Goal: Task Accomplishment & Management: Use online tool/utility

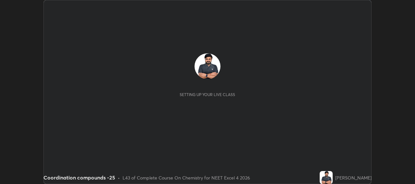
scroll to position [184, 414]
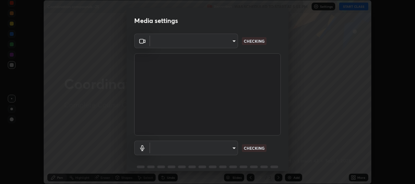
click at [232, 149] on body "Erase all Coordination compounds -25 Recording WAS SCHEDULED TO START AT 5:55 P…" at bounding box center [207, 92] width 415 height 184
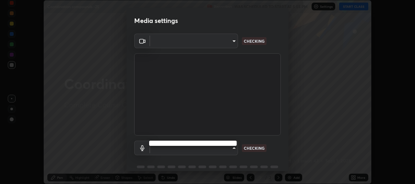
type input "b317e01ce44dabc3be8dd9fbd21c4c94838353ba5ba3926cf423050bf086703d"
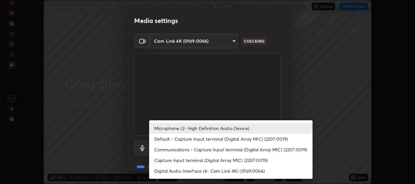
click at [232, 139] on li "Default - Capture Input terminal (Digital Array MIC) (2207:0019)" at bounding box center [230, 139] width 163 height 11
type input "default"
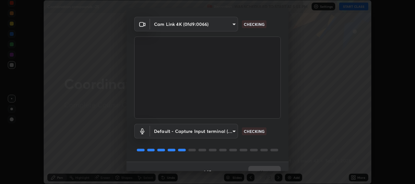
scroll to position [28, 0]
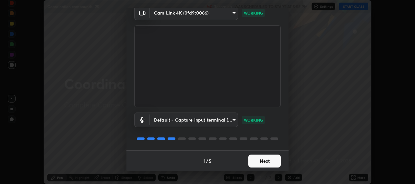
click at [264, 162] on button "Next" at bounding box center [264, 161] width 32 height 13
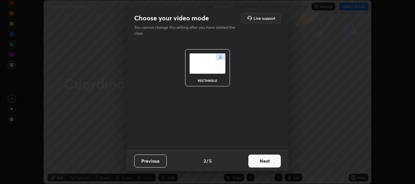
click at [264, 162] on button "Next" at bounding box center [264, 161] width 32 height 13
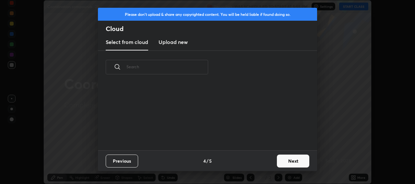
click at [267, 164] on div "Previous 4 / 5 Next" at bounding box center [207, 161] width 219 height 21
click at [284, 160] on button "Next" at bounding box center [293, 161] width 32 height 13
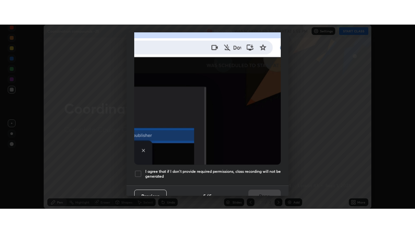
scroll to position [160, 0]
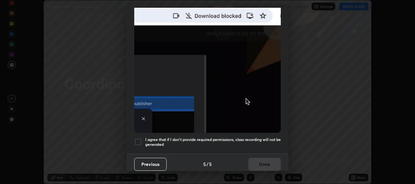
click at [141, 140] on div at bounding box center [138, 142] width 8 height 8
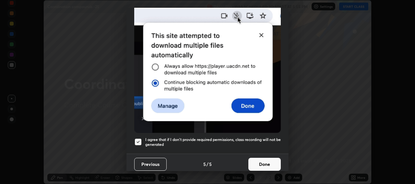
click at [265, 160] on button "Done" at bounding box center [264, 164] width 32 height 13
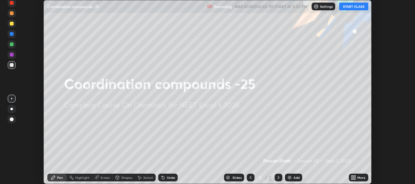
click at [352, 6] on button "START CLASS" at bounding box center [353, 7] width 29 height 8
click at [354, 6] on button "START CLASS" at bounding box center [353, 7] width 29 height 8
click at [358, 177] on div "More" at bounding box center [361, 177] width 8 height 3
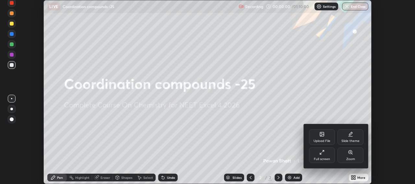
click at [325, 155] on div "Full screen" at bounding box center [322, 156] width 26 height 16
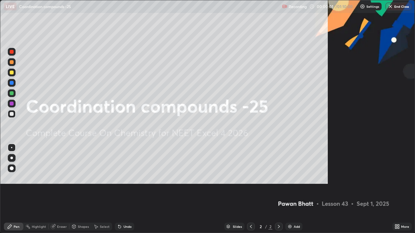
scroll to position [233, 415]
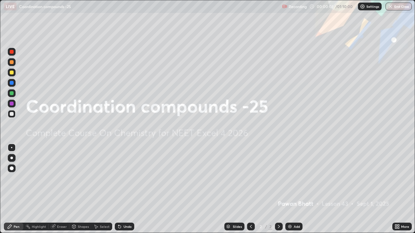
click at [295, 184] on div "Add" at bounding box center [296, 226] width 6 height 3
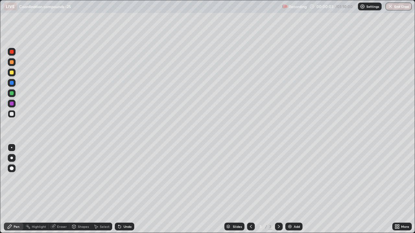
click at [13, 73] on div at bounding box center [12, 73] width 4 height 4
click at [124, 184] on div "Undo" at bounding box center [127, 226] width 8 height 3
click at [121, 184] on div "Undo" at bounding box center [124, 227] width 19 height 8
click at [12, 158] on div at bounding box center [11, 158] width 3 height 3
click at [11, 115] on div at bounding box center [12, 114] width 4 height 4
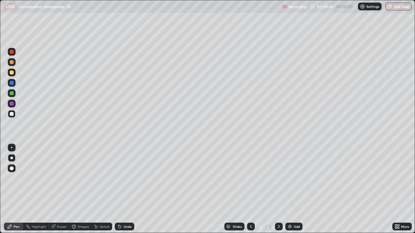
click at [293, 184] on div "Add" at bounding box center [296, 226] width 6 height 3
click at [292, 184] on div "Add" at bounding box center [293, 227] width 17 height 8
click at [290, 184] on img at bounding box center [289, 226] width 5 height 5
click at [250, 184] on icon at bounding box center [250, 226] width 5 height 5
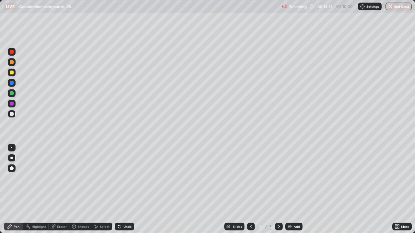
click at [12, 72] on div at bounding box center [12, 73] width 4 height 4
click at [276, 184] on div at bounding box center [279, 227] width 8 height 8
click at [291, 184] on img at bounding box center [289, 226] width 5 height 5
click at [12, 95] on div at bounding box center [12, 93] width 4 height 4
click at [12, 72] on div at bounding box center [12, 73] width 4 height 4
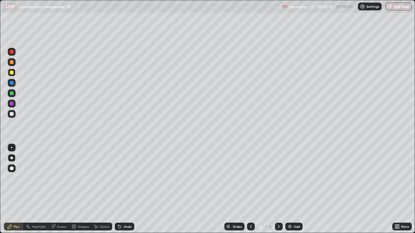
click at [12, 94] on div at bounding box center [12, 93] width 4 height 4
click at [11, 73] on div at bounding box center [12, 73] width 4 height 4
click at [59, 184] on div "Eraser" at bounding box center [62, 226] width 10 height 3
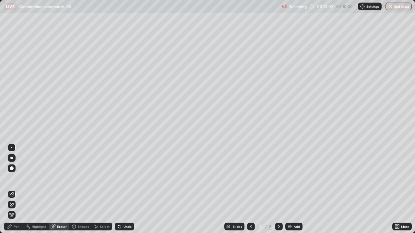
click at [12, 184] on icon at bounding box center [9, 226] width 5 height 5
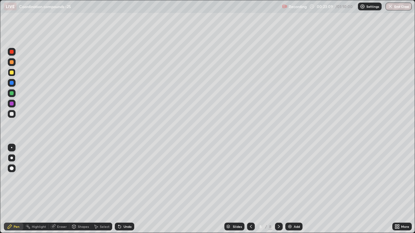
click at [12, 94] on div at bounding box center [12, 93] width 4 height 4
click at [59, 184] on div "Eraser" at bounding box center [62, 226] width 10 height 3
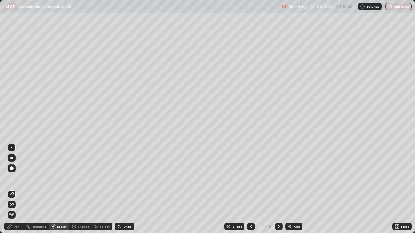
click at [15, 184] on div "Pen" at bounding box center [17, 226] width 6 height 3
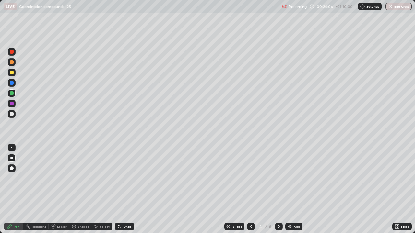
click at [11, 113] on div at bounding box center [12, 114] width 4 height 4
click at [253, 184] on div at bounding box center [251, 227] width 8 height 8
click at [278, 184] on icon at bounding box center [278, 226] width 5 height 5
click at [12, 72] on div at bounding box center [12, 73] width 4 height 4
click at [11, 93] on div at bounding box center [12, 93] width 4 height 4
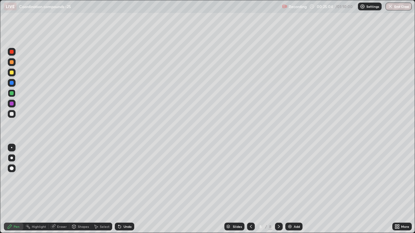
click at [11, 73] on div at bounding box center [12, 73] width 4 height 4
click at [61, 184] on div "Eraser" at bounding box center [62, 226] width 10 height 3
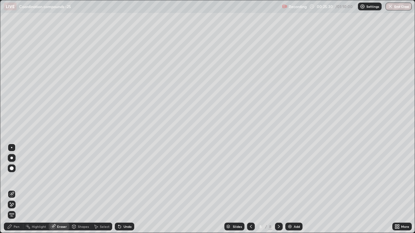
click at [13, 184] on div "Pen" at bounding box center [13, 227] width 19 height 8
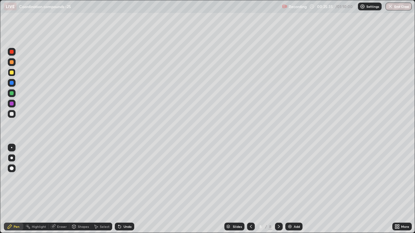
click at [12, 92] on div at bounding box center [12, 93] width 4 height 4
click at [0, 184] on div "Setting up your live class" at bounding box center [207, 116] width 415 height 233
click at [292, 184] on div "Add" at bounding box center [293, 227] width 17 height 8
click at [12, 72] on div at bounding box center [12, 73] width 4 height 4
click at [12, 62] on div at bounding box center [12, 62] width 4 height 4
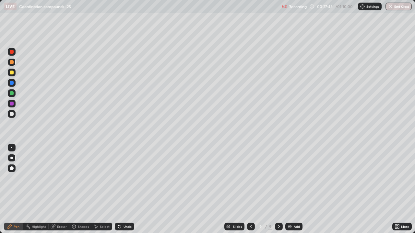
click at [80, 184] on div "Shapes" at bounding box center [83, 226] width 11 height 3
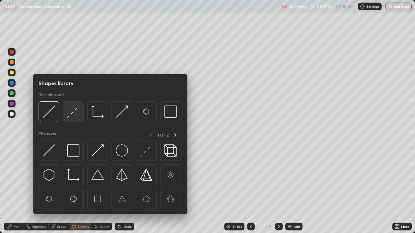
click at [76, 112] on img at bounding box center [73, 112] width 12 height 12
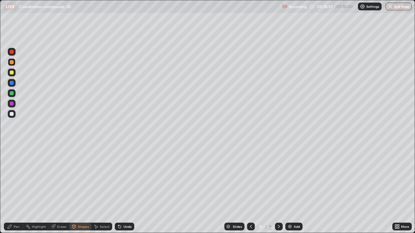
click at [290, 184] on img at bounding box center [289, 226] width 5 height 5
click at [10, 74] on div at bounding box center [12, 73] width 4 height 4
click at [15, 184] on div "Pen" at bounding box center [17, 226] width 6 height 3
click at [14, 117] on div at bounding box center [12, 114] width 8 height 8
click at [12, 94] on div at bounding box center [12, 93] width 4 height 4
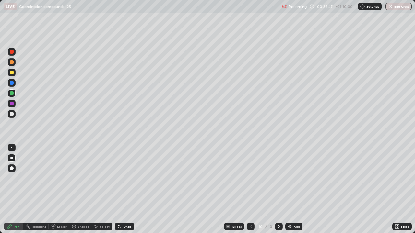
click at [290, 184] on img at bounding box center [289, 226] width 5 height 5
click at [12, 73] on div at bounding box center [12, 73] width 4 height 4
click at [61, 184] on div "Eraser" at bounding box center [62, 226] width 10 height 3
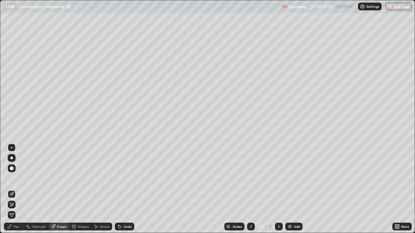
click at [16, 184] on div "Pen" at bounding box center [17, 226] width 6 height 3
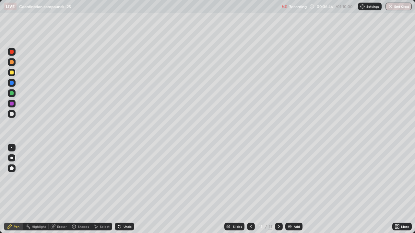
click at [291, 184] on div "Add" at bounding box center [293, 227] width 17 height 8
click at [121, 184] on div "Undo" at bounding box center [124, 227] width 19 height 8
click at [11, 92] on div at bounding box center [12, 93] width 4 height 4
click at [11, 114] on div at bounding box center [12, 114] width 4 height 4
click at [12, 74] on div at bounding box center [12, 73] width 4 height 4
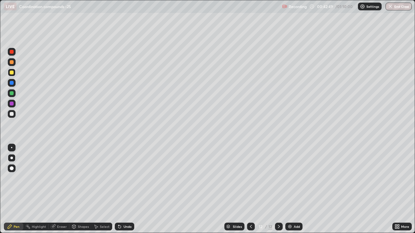
click at [11, 102] on div at bounding box center [12, 104] width 4 height 4
click at [12, 114] on div at bounding box center [12, 114] width 4 height 4
click at [291, 184] on div "Add" at bounding box center [293, 227] width 17 height 8
click at [13, 90] on div at bounding box center [12, 93] width 8 height 8
click at [11, 116] on div at bounding box center [12, 114] width 4 height 4
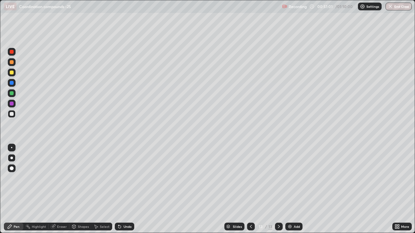
click at [64, 184] on div "Eraser" at bounding box center [62, 226] width 10 height 3
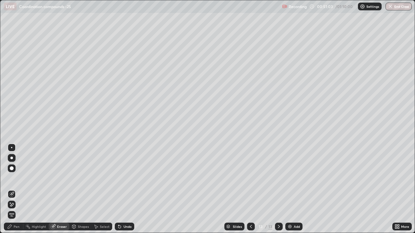
click at [12, 184] on div "Pen" at bounding box center [13, 227] width 19 height 8
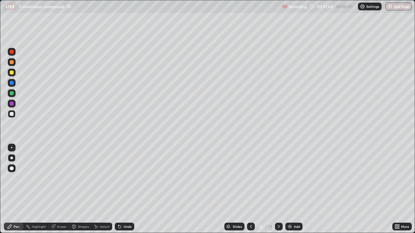
click at [12, 62] on div at bounding box center [12, 62] width 4 height 4
click at [293, 184] on div "Add" at bounding box center [296, 226] width 6 height 3
click at [13, 74] on div at bounding box center [12, 73] width 4 height 4
click at [395, 8] on button "End Class" at bounding box center [399, 7] width 26 height 8
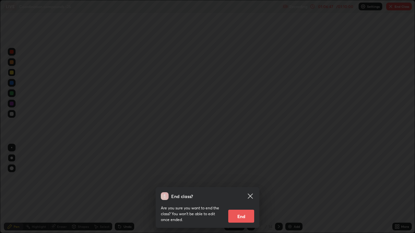
click at [237, 184] on button "End" at bounding box center [241, 216] width 26 height 13
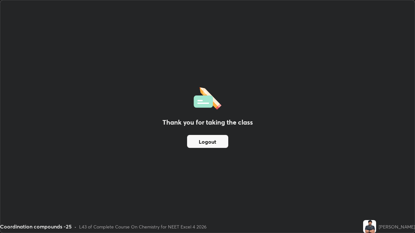
click at [215, 143] on button "Logout" at bounding box center [207, 141] width 41 height 13
click at [211, 143] on button "Logout" at bounding box center [207, 141] width 41 height 13
